Goal: Task Accomplishment & Management: Manage account settings

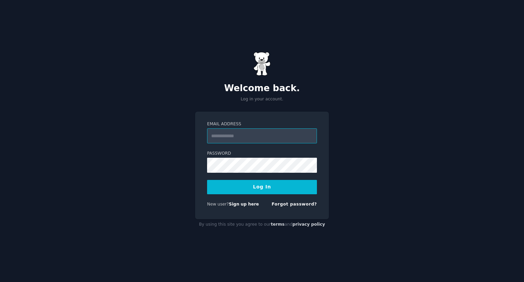
click at [224, 140] on input "Email Address" at bounding box center [262, 135] width 110 height 15
type input "**********"
click at [264, 185] on button "Log In" at bounding box center [262, 187] width 110 height 14
